Goal: Task Accomplishment & Management: Manage account settings

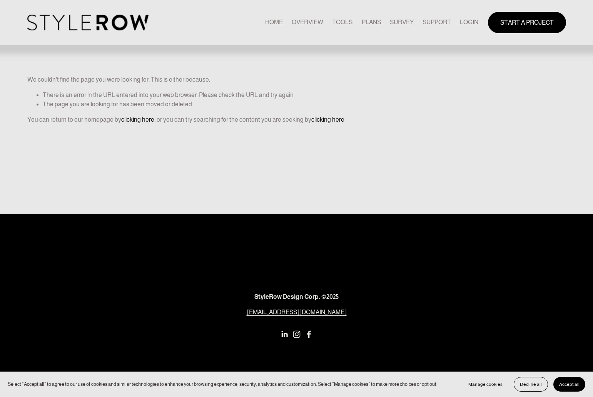
click at [471, 22] on link "LOGIN" at bounding box center [469, 22] width 18 height 10
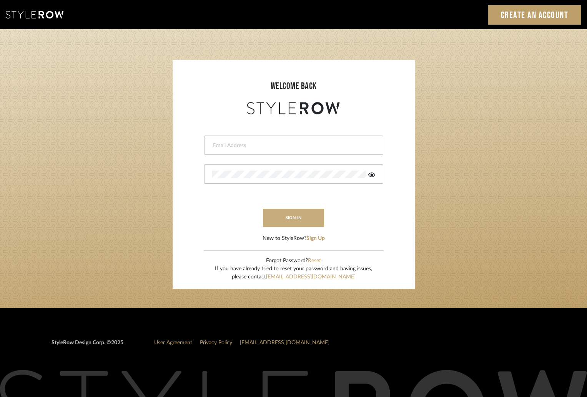
type input "ktyler@morgantewilson.com"
click at [306, 214] on button "sign in" at bounding box center [294, 218] width 62 height 18
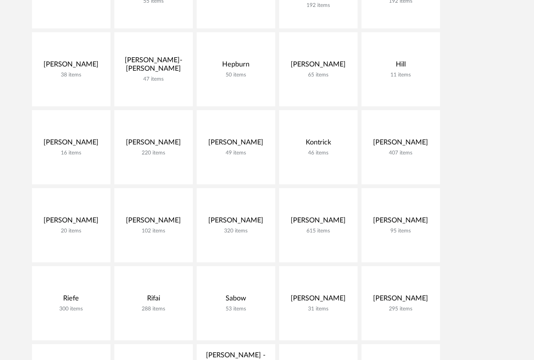
scroll to position [454, 0]
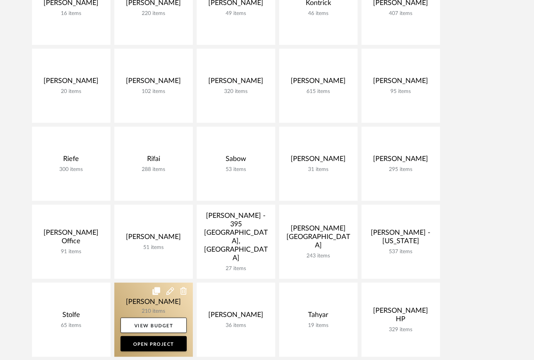
click at [164, 304] on link at bounding box center [153, 320] width 78 height 74
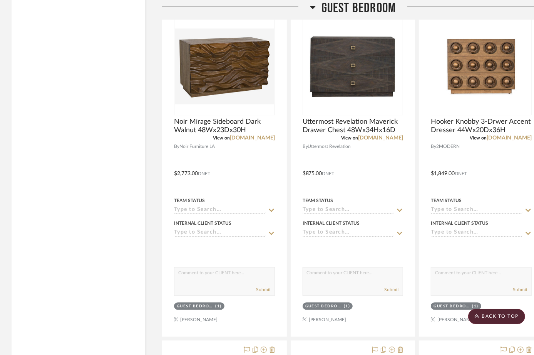
scroll to position [3142, 0]
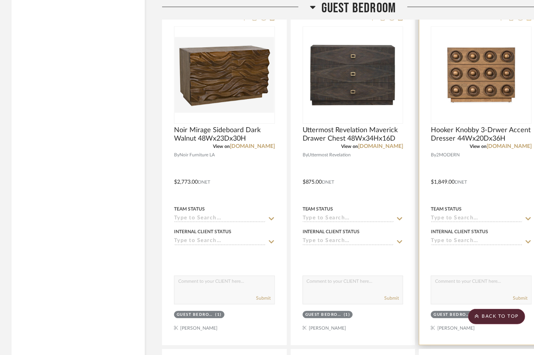
click at [528, 20] on icon at bounding box center [528, 17] width 5 height 6
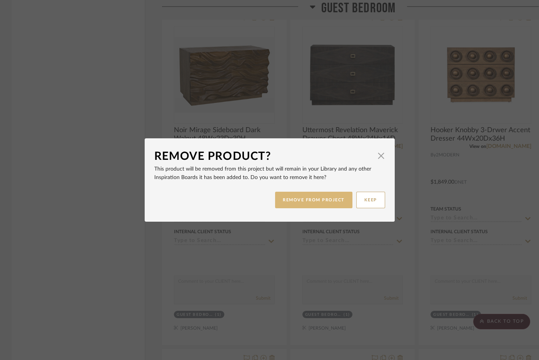
click at [332, 201] on button "REMOVE FROM PROJECT" at bounding box center [313, 200] width 77 height 17
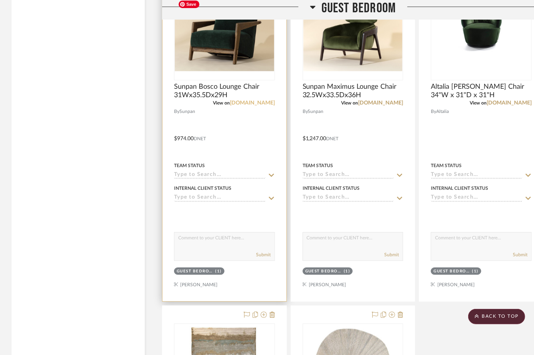
scroll to position [3387, 0]
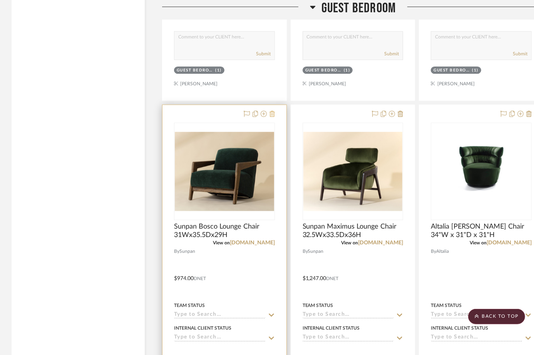
click at [272, 117] on icon at bounding box center [271, 114] width 5 height 6
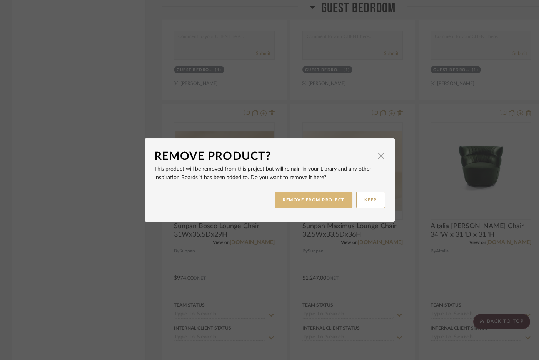
click at [292, 204] on button "REMOVE FROM PROJECT" at bounding box center [313, 200] width 77 height 17
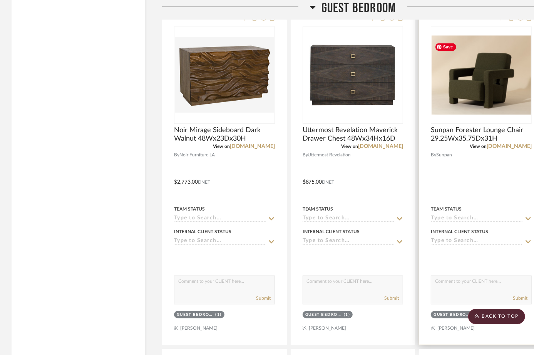
scroll to position [3107, 0]
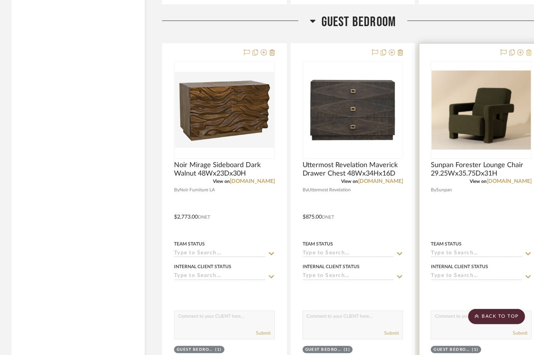
click at [529, 55] on icon at bounding box center [528, 52] width 5 height 6
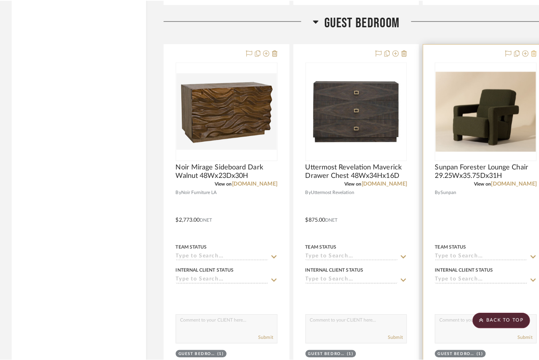
scroll to position [0, 0]
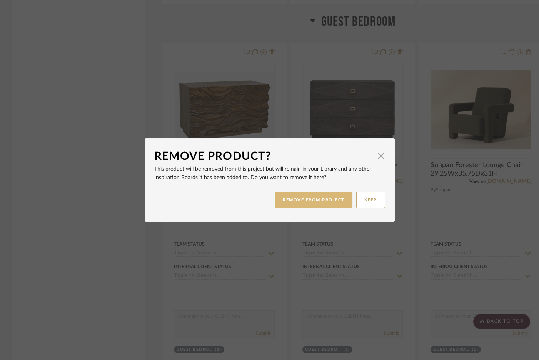
click at [304, 201] on button "REMOVE FROM PROJECT" at bounding box center [313, 200] width 77 height 17
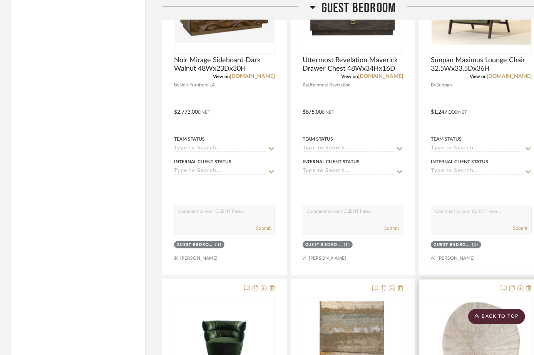
scroll to position [3072, 0]
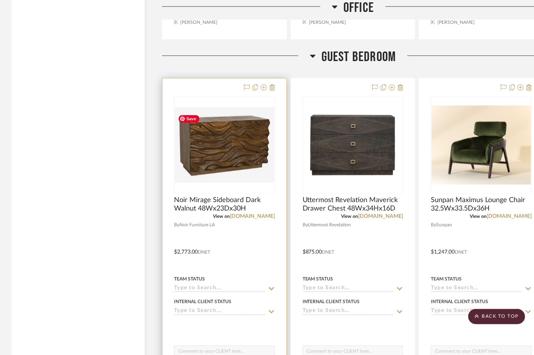
click at [213, 141] on img "0" at bounding box center [224, 145] width 99 height 76
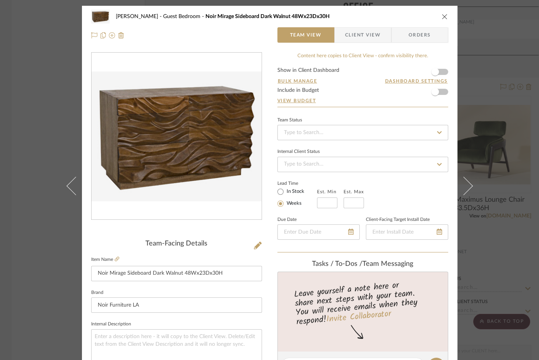
click at [442, 17] on icon "close" at bounding box center [445, 16] width 6 height 6
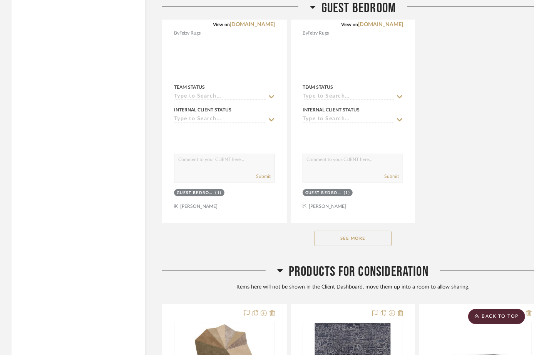
scroll to position [3982, 0]
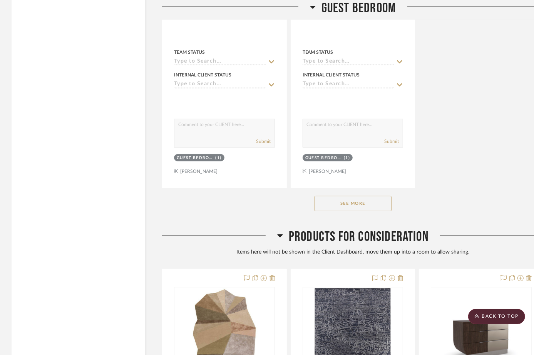
click at [361, 204] on button "See More" at bounding box center [352, 203] width 77 height 15
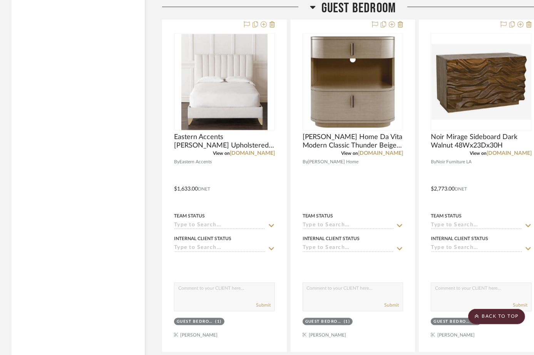
scroll to position [3275, 0]
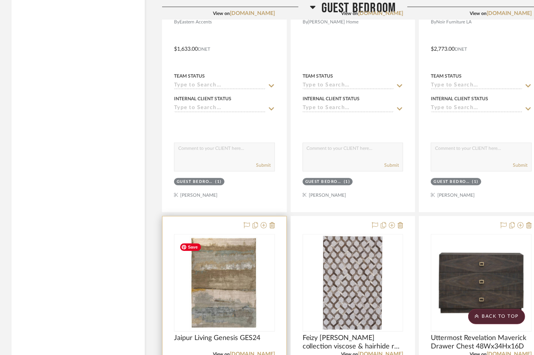
click at [233, 246] on img "0" at bounding box center [224, 283] width 96 height 96
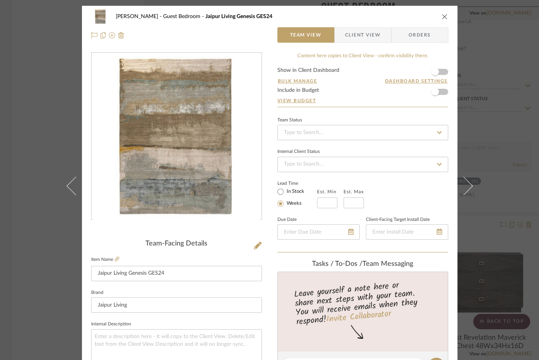
click at [442, 19] on icon "close" at bounding box center [445, 16] width 6 height 6
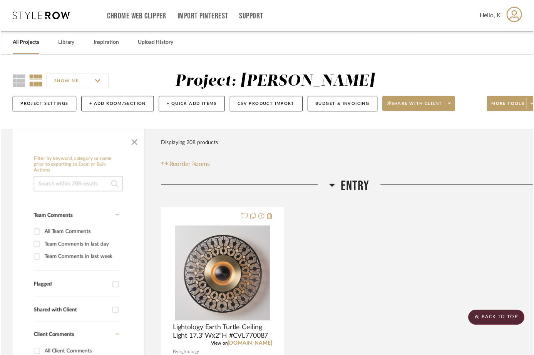
scroll to position [3275, 0]
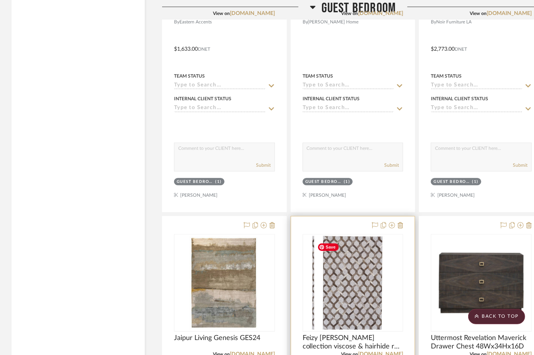
click at [354, 274] on div at bounding box center [352, 283] width 101 height 98
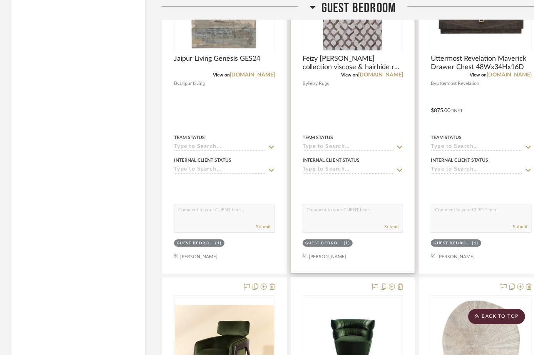
scroll to position [3380, 0]
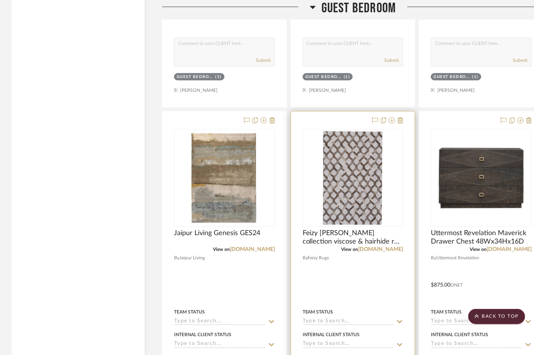
click at [365, 173] on img "0" at bounding box center [352, 178] width 77 height 96
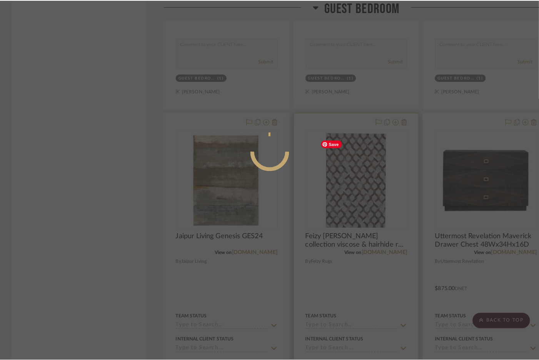
scroll to position [0, 0]
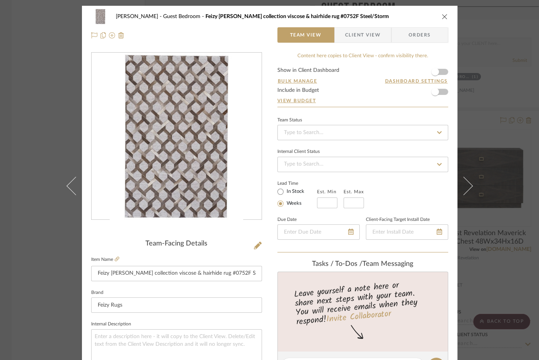
click at [442, 17] on icon "close" at bounding box center [445, 16] width 6 height 6
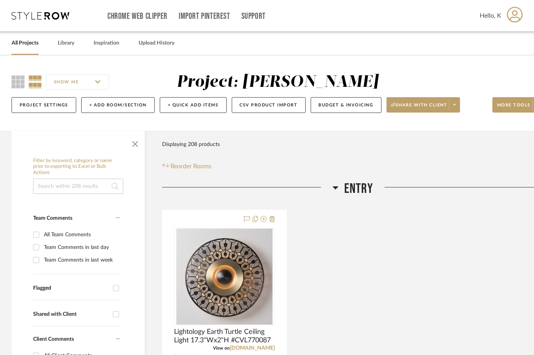
click at [17, 45] on link "All Projects" at bounding box center [25, 43] width 27 height 10
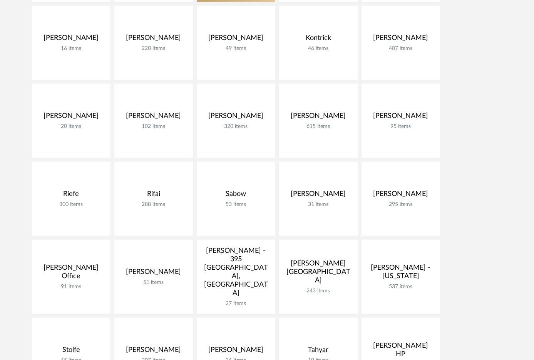
scroll to position [594, 0]
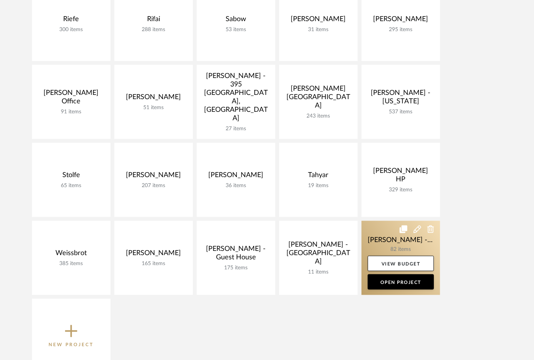
click at [390, 244] on link at bounding box center [400, 258] width 78 height 74
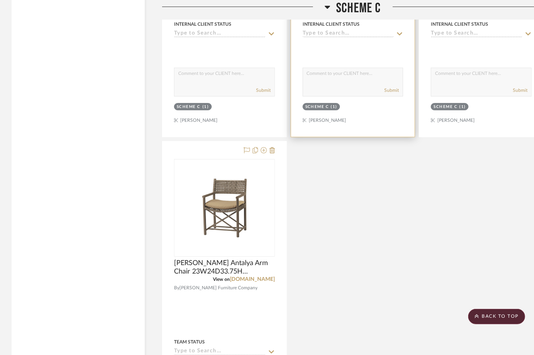
scroll to position [3812, 0]
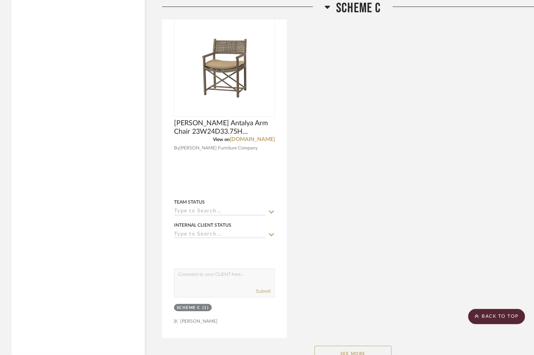
click at [369, 346] on button "See More" at bounding box center [352, 353] width 77 height 15
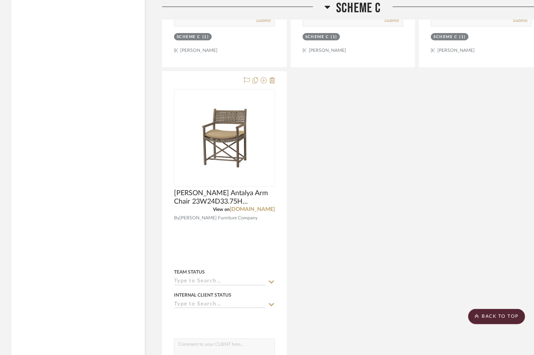
scroll to position [3707, 0]
